Goal: Task Accomplishment & Management: Complete application form

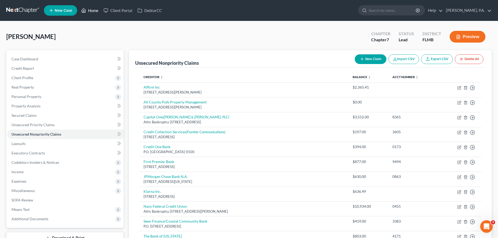
click at [94, 11] on link "Home" at bounding box center [90, 10] width 22 height 9
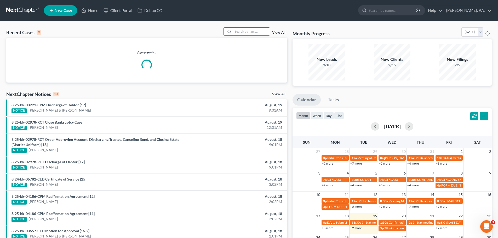
click at [240, 32] on input "search" at bounding box center [251, 32] width 37 height 8
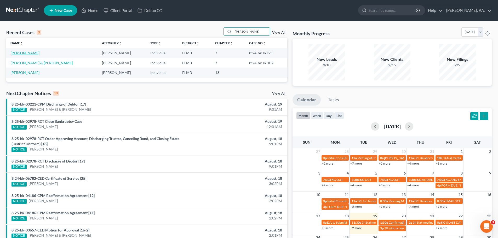
type input "[PERSON_NAME]"
click at [26, 54] on link "[PERSON_NAME]" at bounding box center [24, 53] width 29 height 4
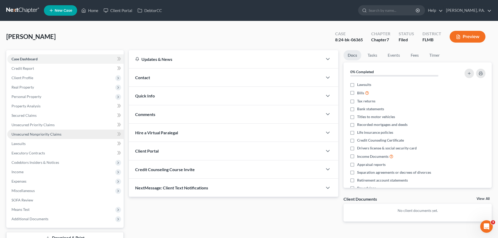
scroll to position [40, 0]
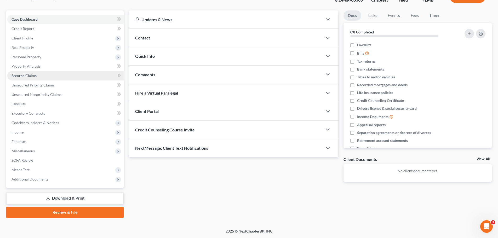
click at [50, 74] on link "Secured Claims" at bounding box center [65, 75] width 116 height 9
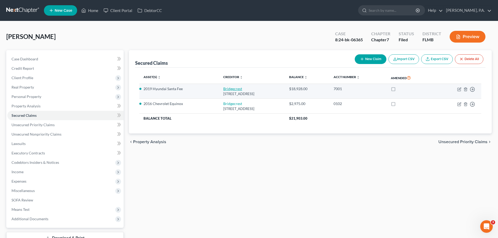
click at [223, 87] on link "Bridgecrest" at bounding box center [232, 89] width 19 height 4
select select "3"
select select "0"
select select "3"
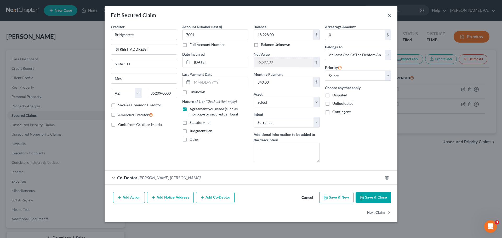
click at [391, 14] on button "×" at bounding box center [389, 15] width 4 height 6
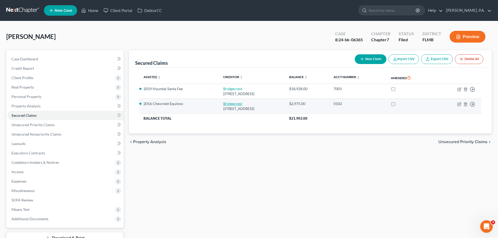
click at [223, 103] on link "Bridgecrest" at bounding box center [232, 103] width 19 height 4
select select "3"
select select "0"
select select "13"
select select "2"
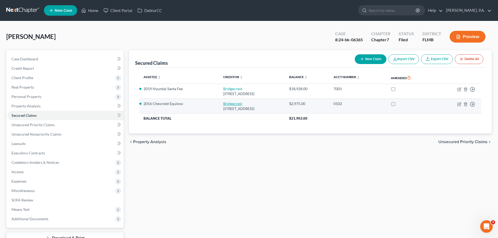
select select "0"
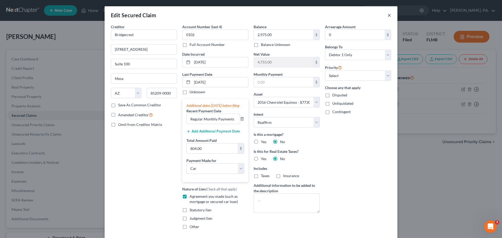
click at [387, 15] on button "×" at bounding box center [389, 15] width 4 height 6
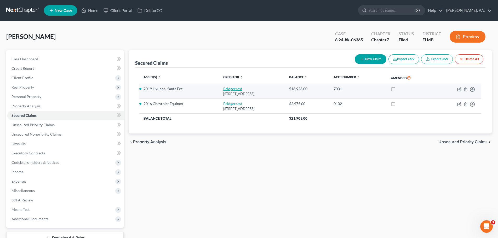
click at [223, 91] on link "Bridgecrest" at bounding box center [232, 89] width 19 height 4
select select "3"
select select "7"
select select "0"
select select "3"
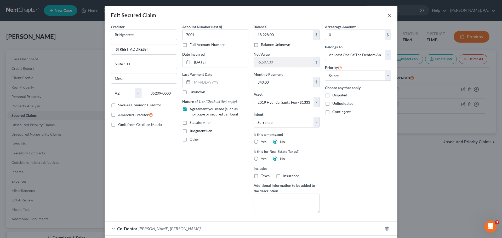
click at [387, 14] on button "×" at bounding box center [389, 15] width 4 height 6
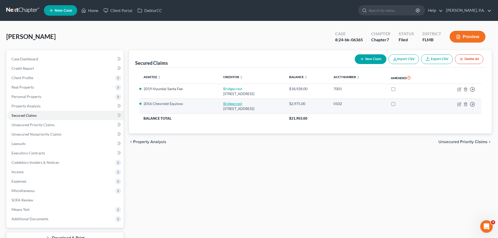
click at [223, 104] on link "Bridgecrest" at bounding box center [232, 103] width 19 height 4
select select "3"
select select "0"
select select "13"
select select "2"
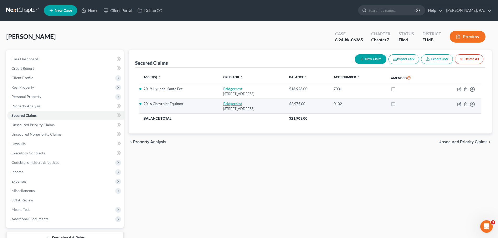
select select "0"
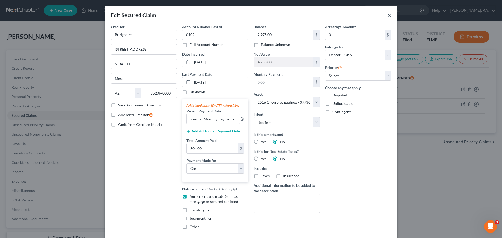
click at [387, 15] on button "×" at bounding box center [389, 15] width 4 height 6
